Goal: Transaction & Acquisition: Purchase product/service

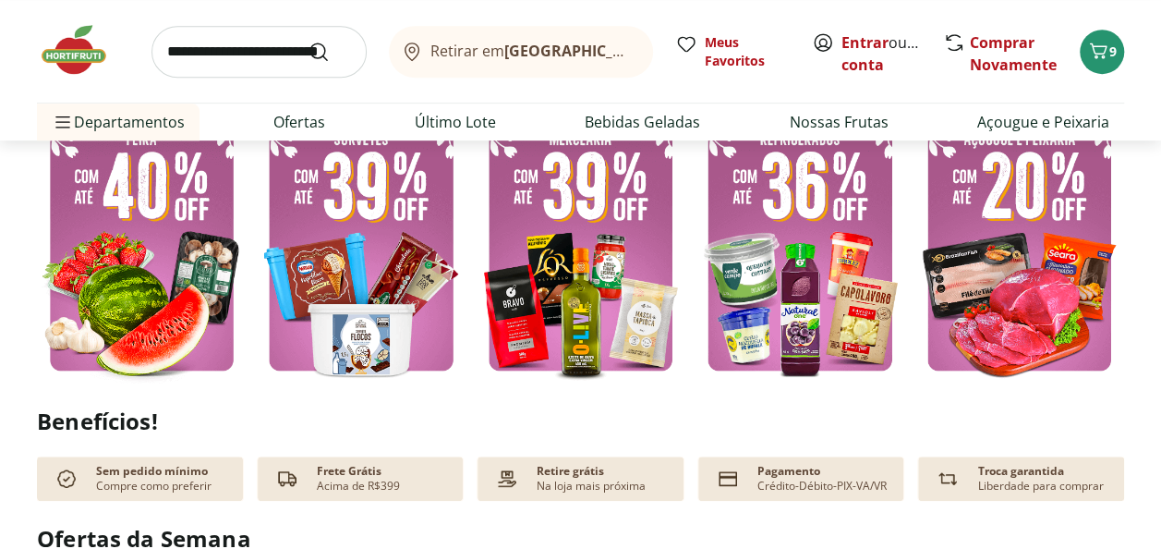
scroll to position [462, 0]
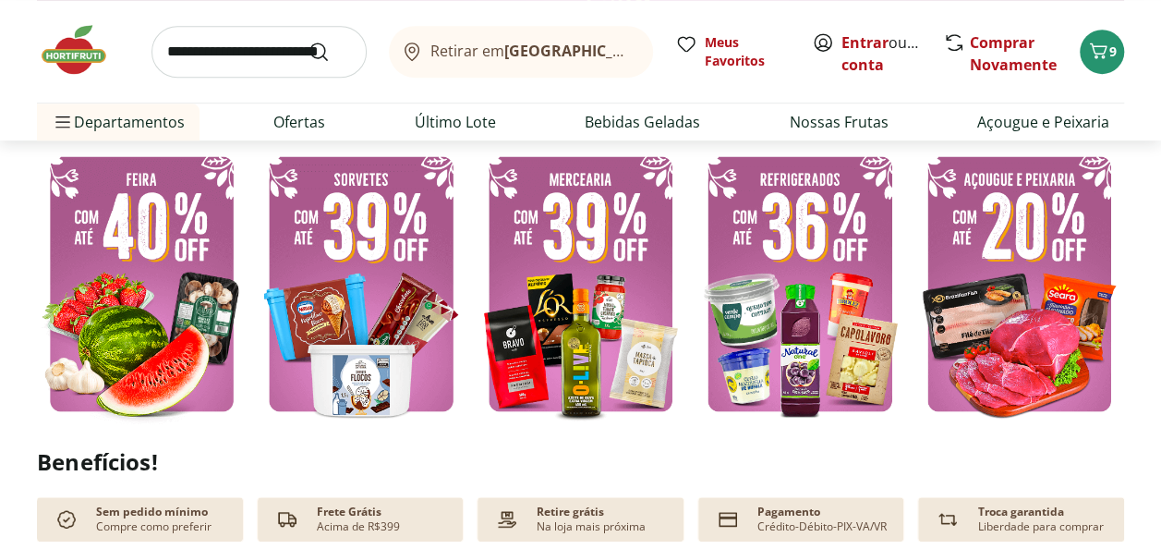
click at [115, 238] on img at bounding box center [142, 283] width 210 height 281
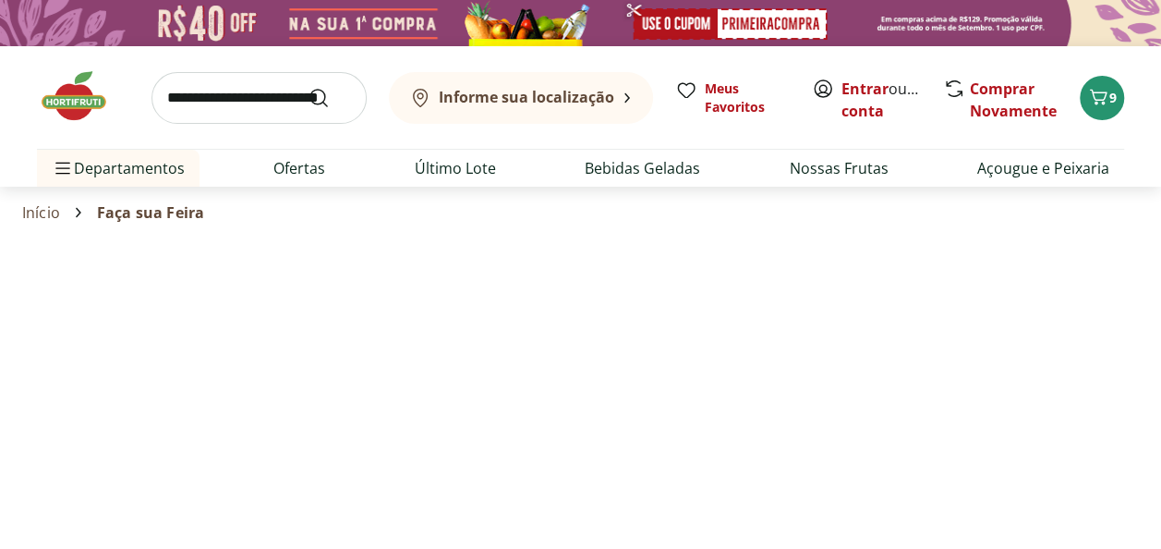
select select "**********"
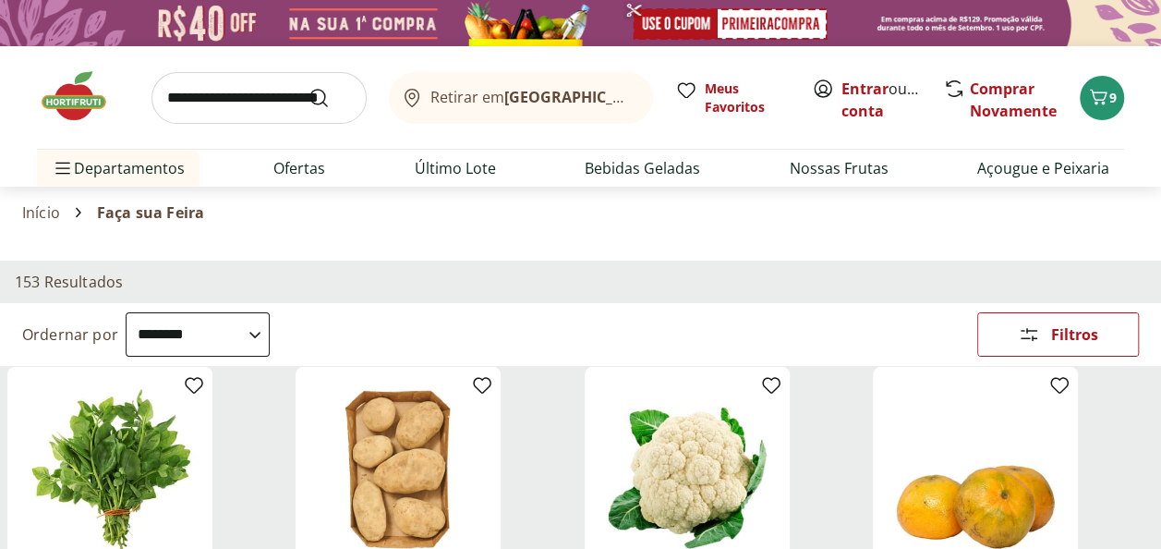
click at [217, 325] on select "**********" at bounding box center [198, 334] width 144 height 44
click at [630, 237] on section "Início Faça sua Feira" at bounding box center [580, 213] width 1117 height 52
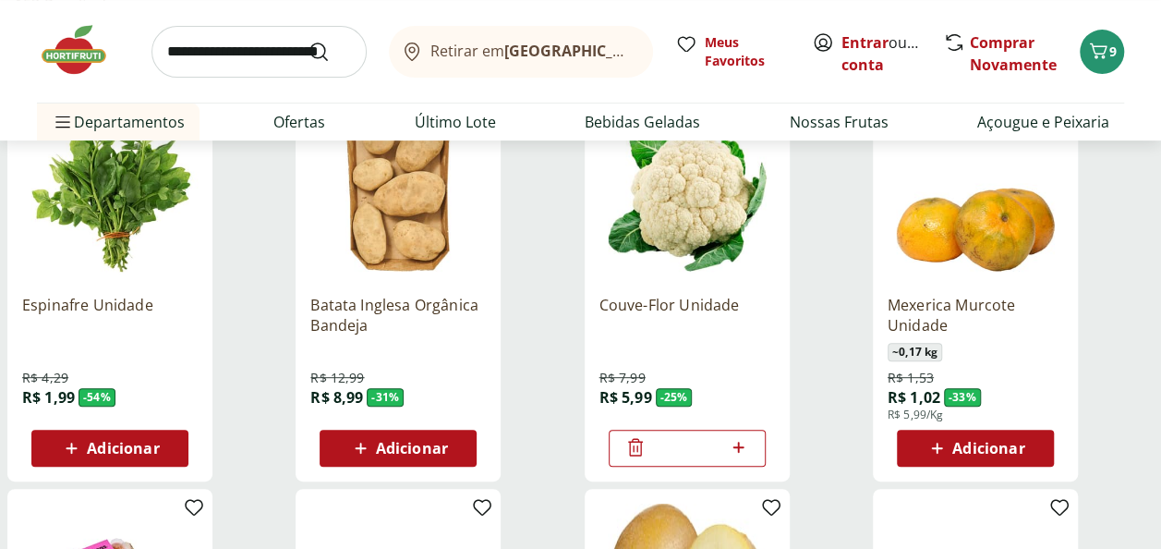
scroll to position [462, 0]
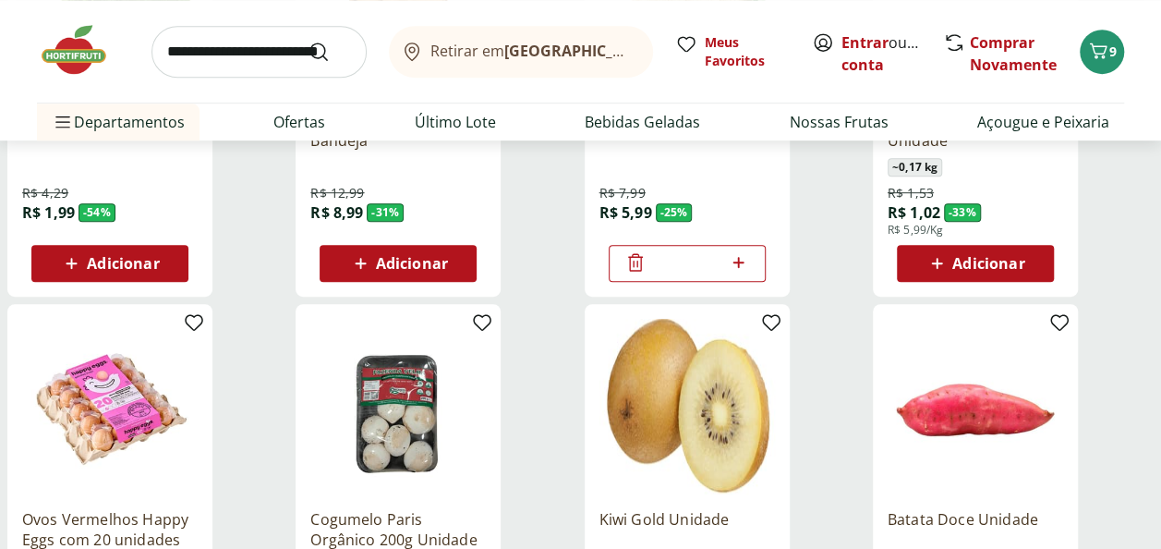
click at [1002, 257] on span "Adicionar" at bounding box center [989, 263] width 72 height 15
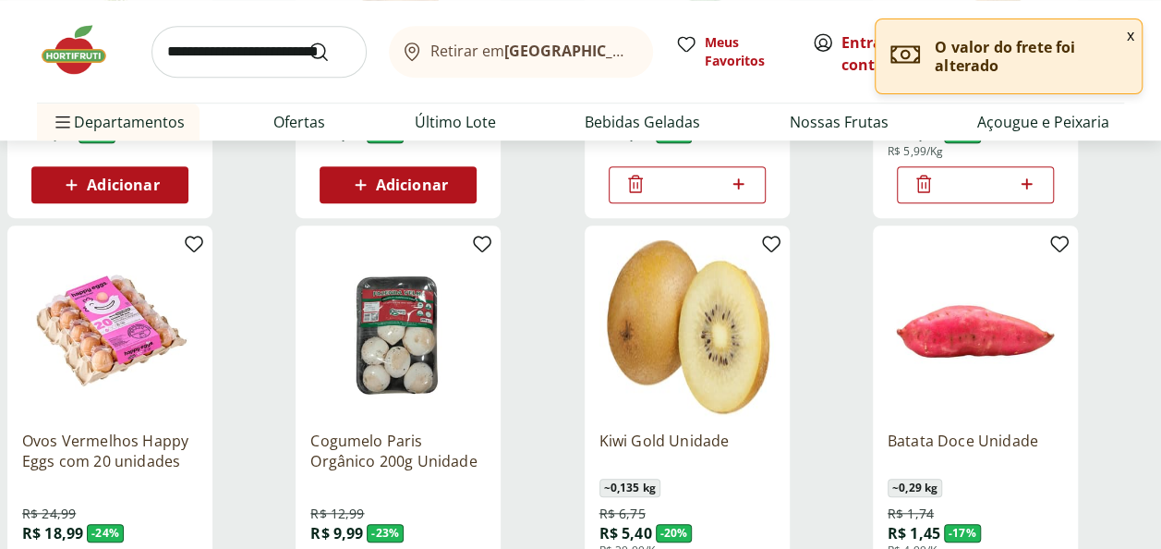
scroll to position [647, 0]
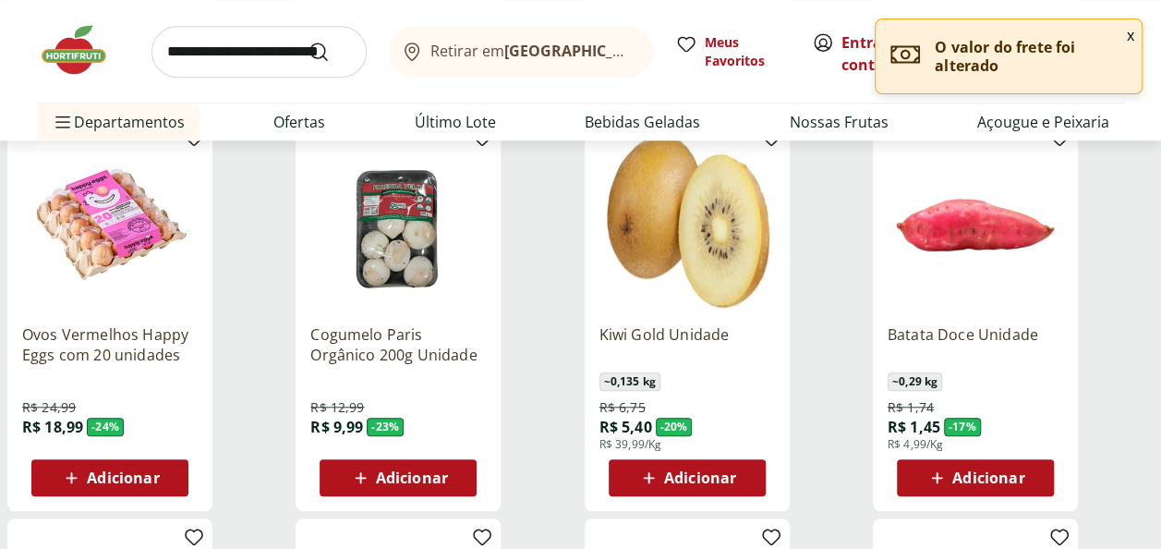
click at [162, 478] on div "Adicionar" at bounding box center [110, 477] width 128 height 33
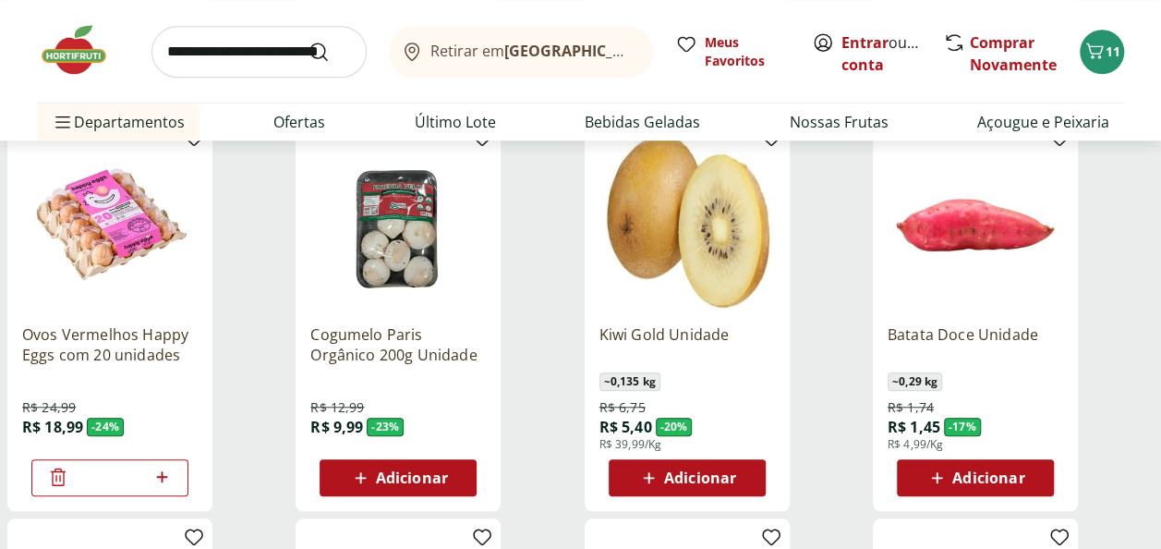
click at [709, 478] on span "Adicionar" at bounding box center [700, 477] width 72 height 15
click at [634, 473] on icon at bounding box center [636, 477] width 22 height 22
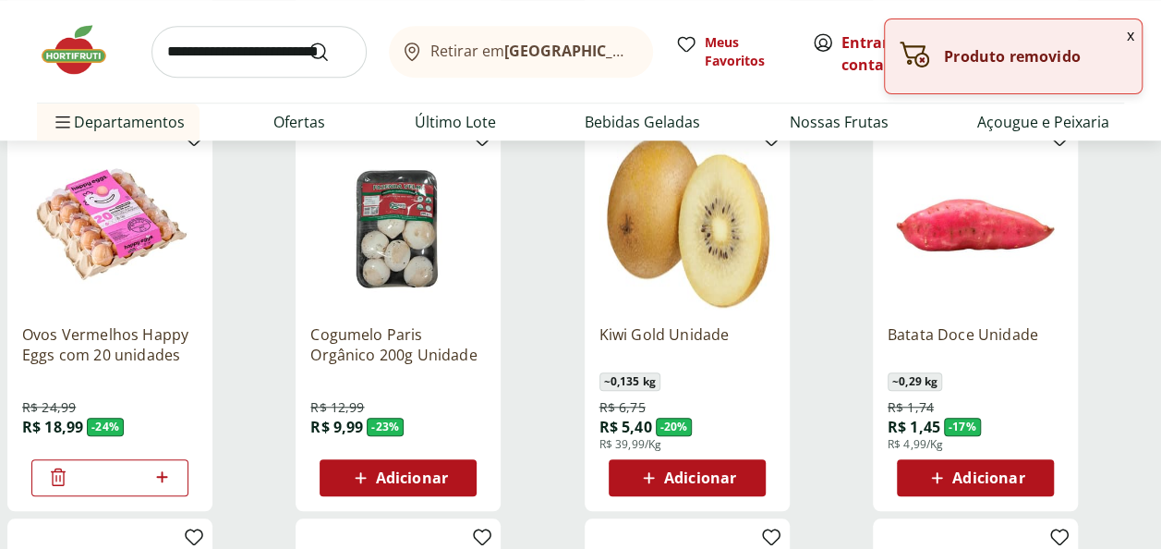
click at [1044, 473] on button "Adicionar" at bounding box center [975, 477] width 157 height 37
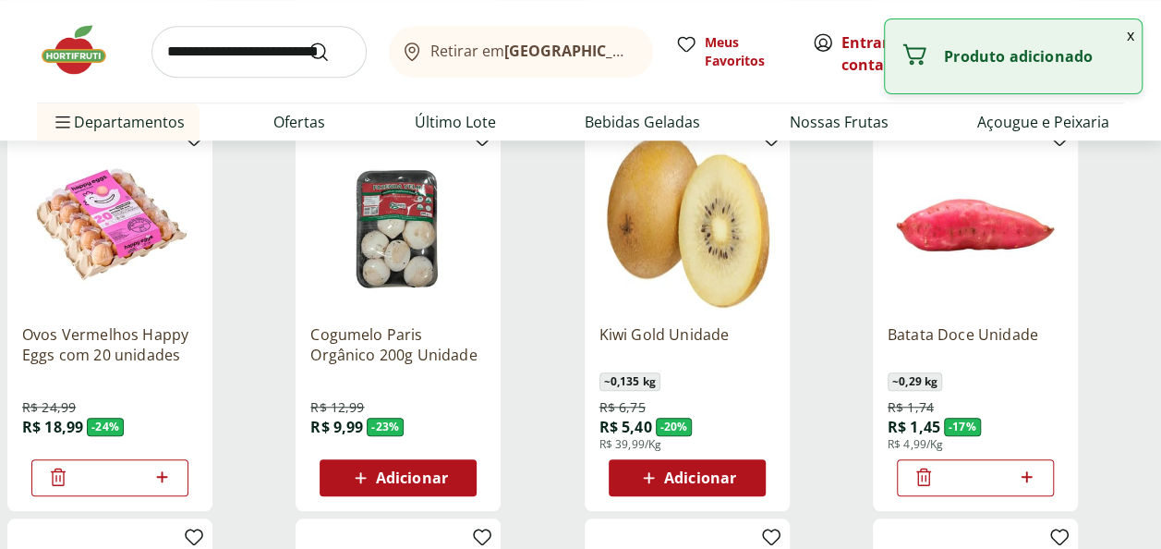
click at [1033, 473] on icon at bounding box center [1026, 477] width 23 height 22
type input "*"
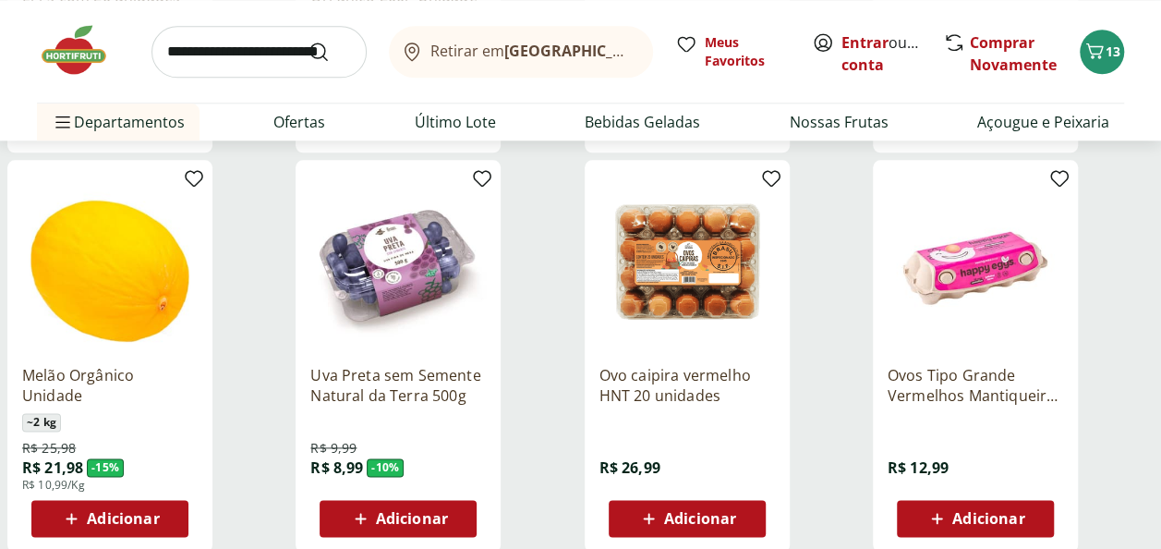
scroll to position [1109, 0]
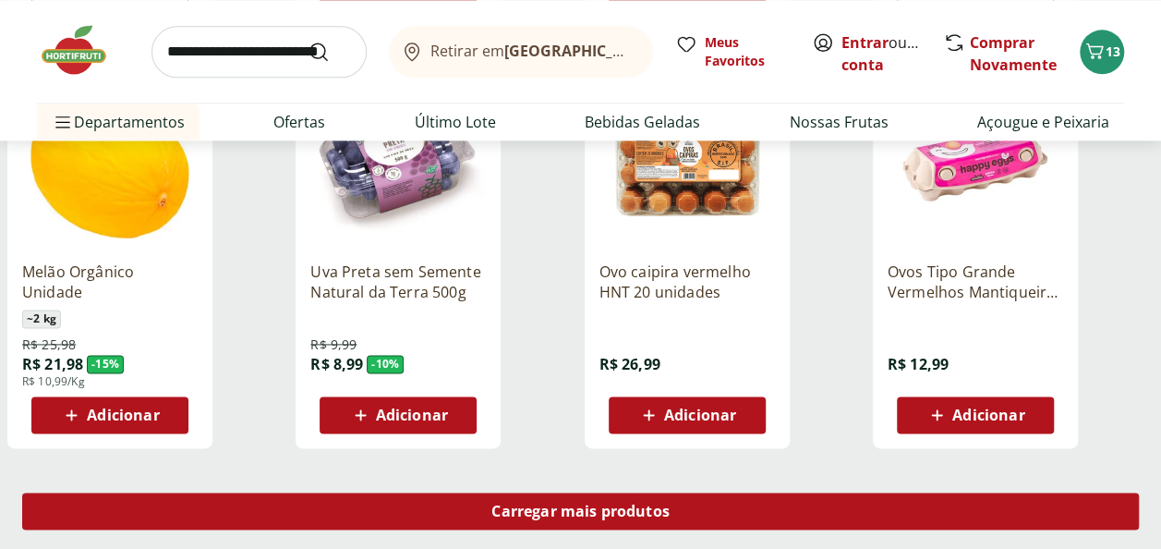
click at [565, 516] on span "Carregar mais produtos" at bounding box center [581, 511] width 178 height 15
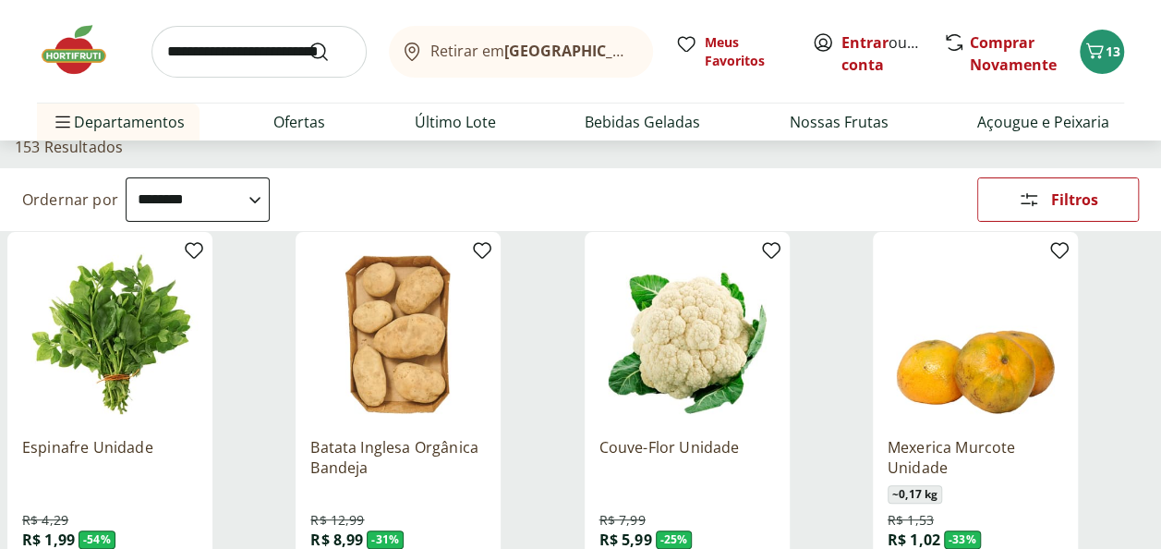
scroll to position [0, 0]
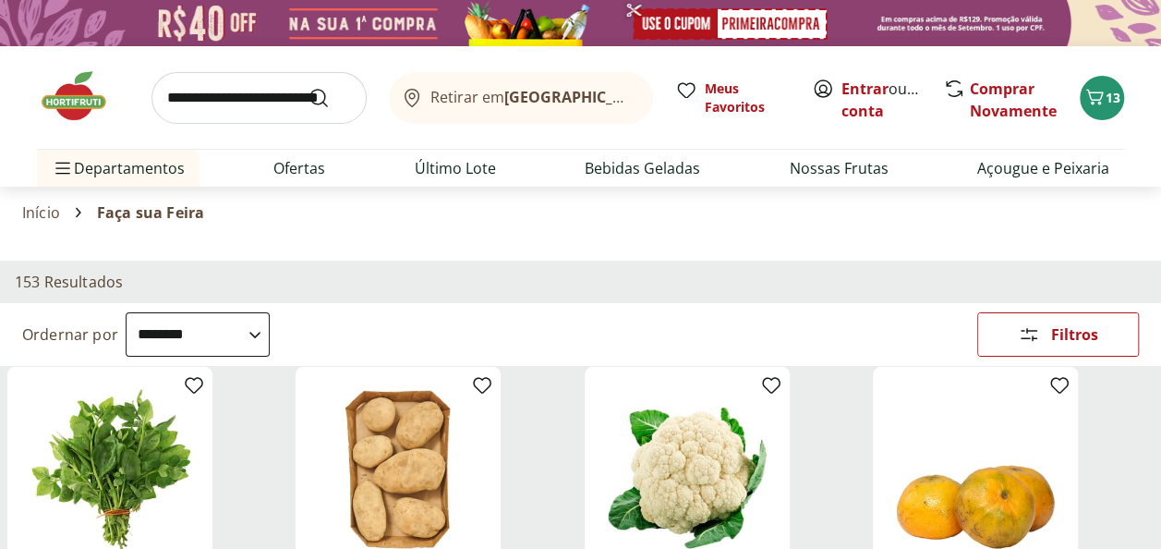
click at [84, 96] on img at bounding box center [83, 95] width 92 height 55
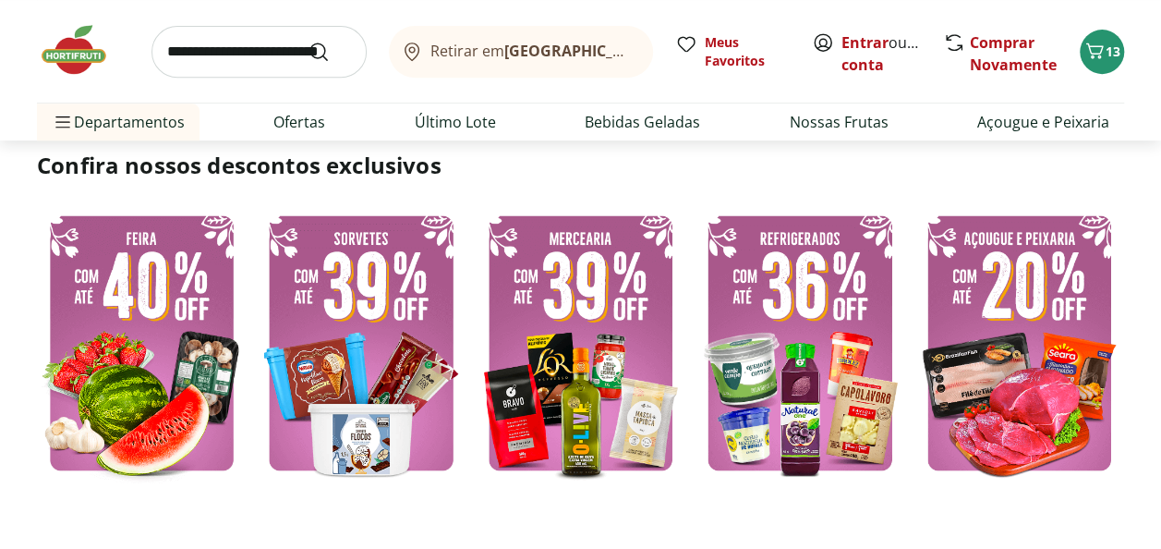
scroll to position [462, 0]
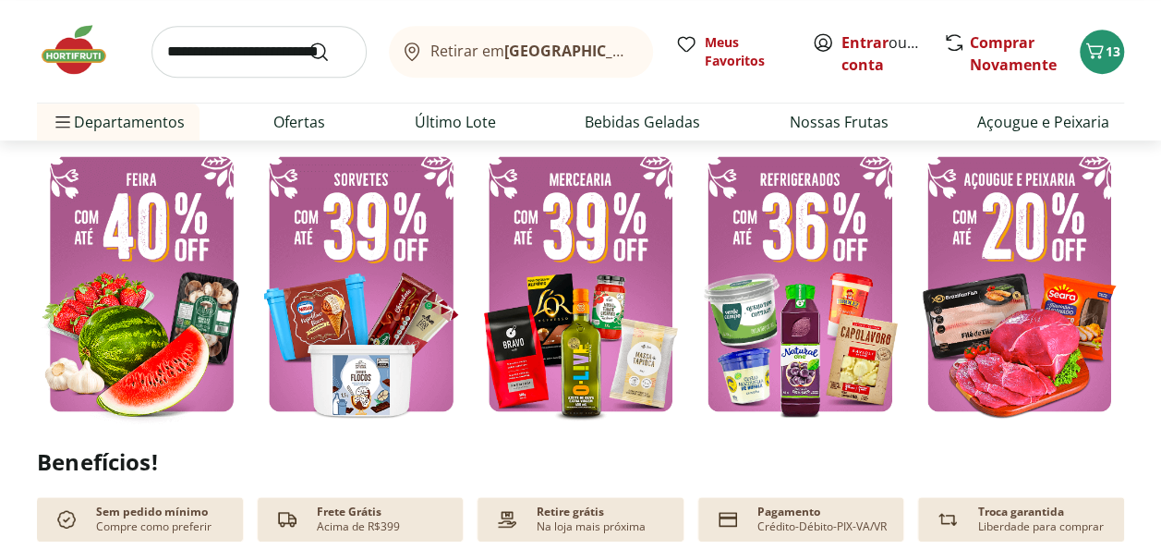
click at [796, 316] on img at bounding box center [800, 283] width 210 height 281
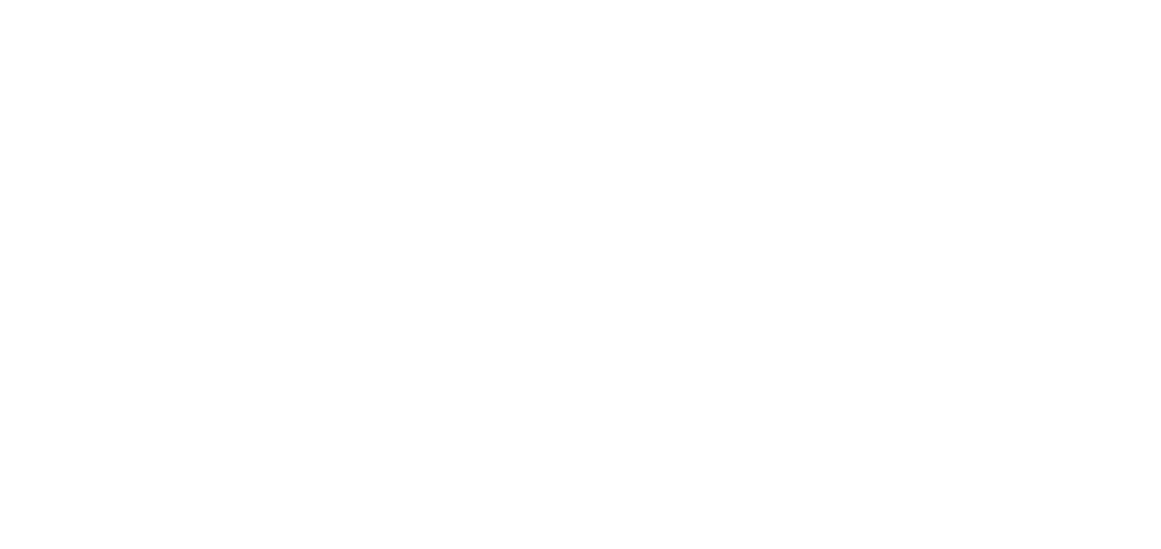
select select "**********"
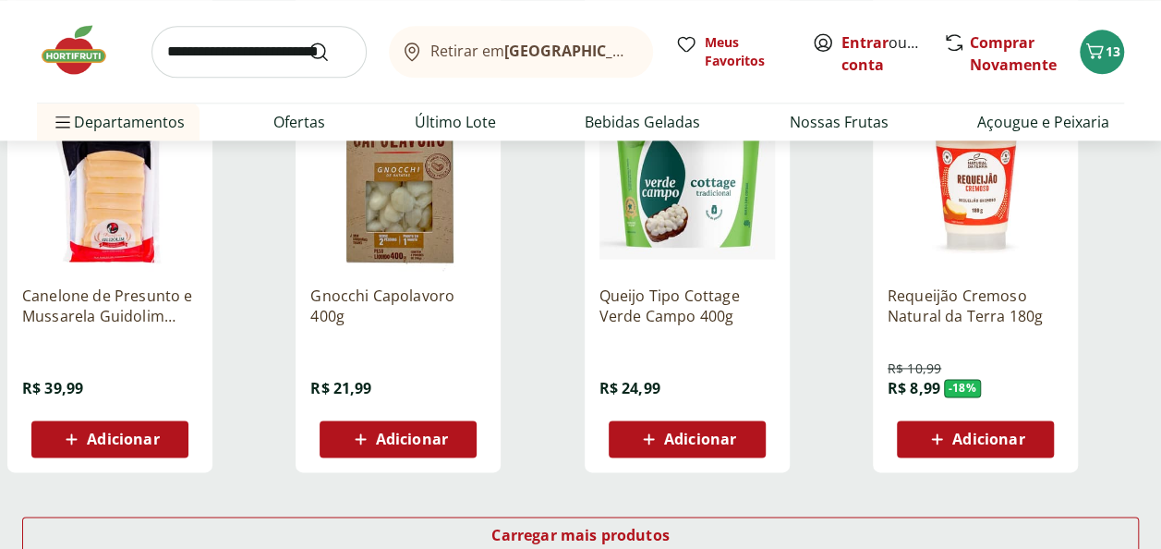
scroll to position [1109, 0]
